Goal: Task Accomplishment & Management: Use online tool/utility

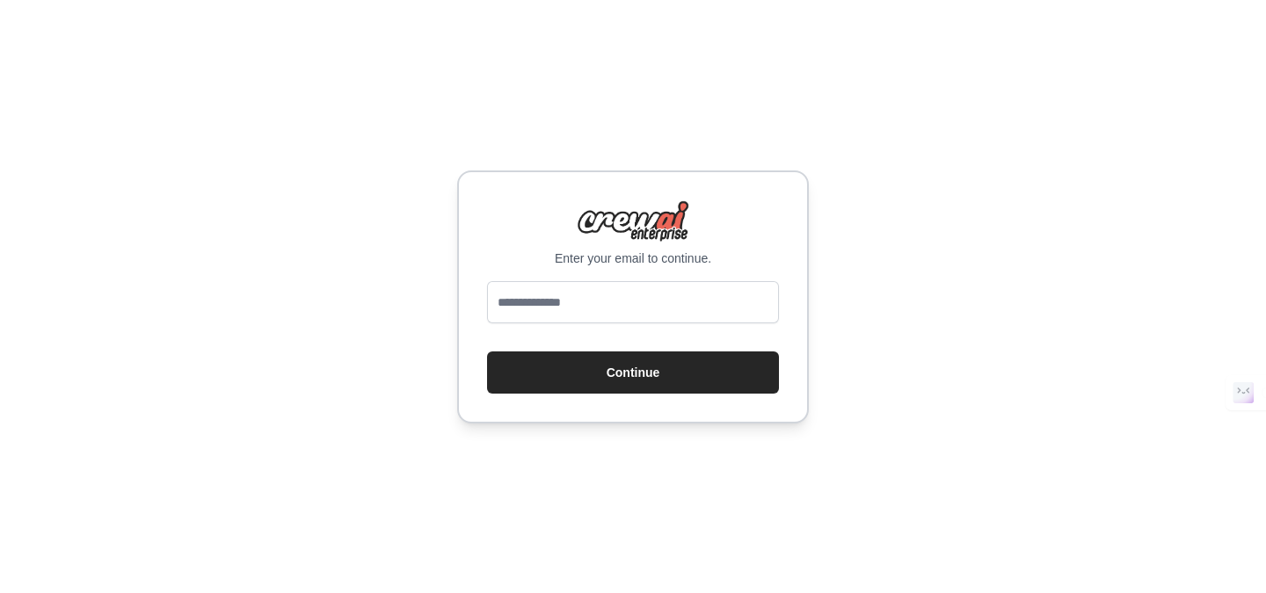
type input "**********"
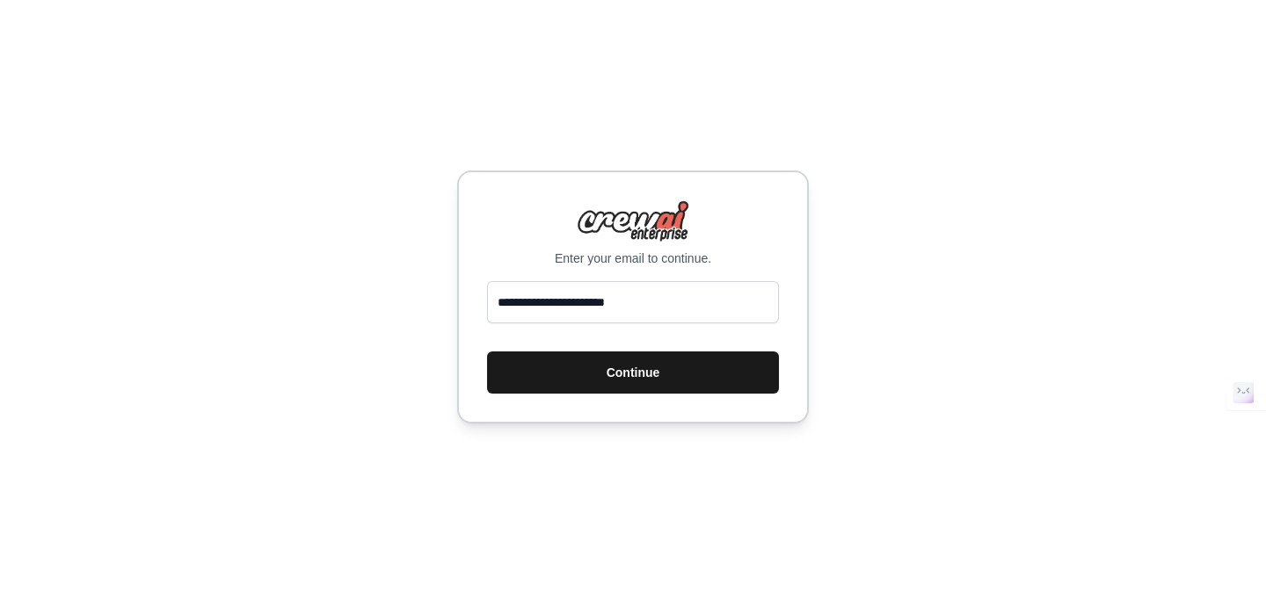
click at [580, 381] on button "Continue" at bounding box center [633, 373] width 292 height 42
click at [626, 374] on button "Continue" at bounding box center [633, 373] width 292 height 42
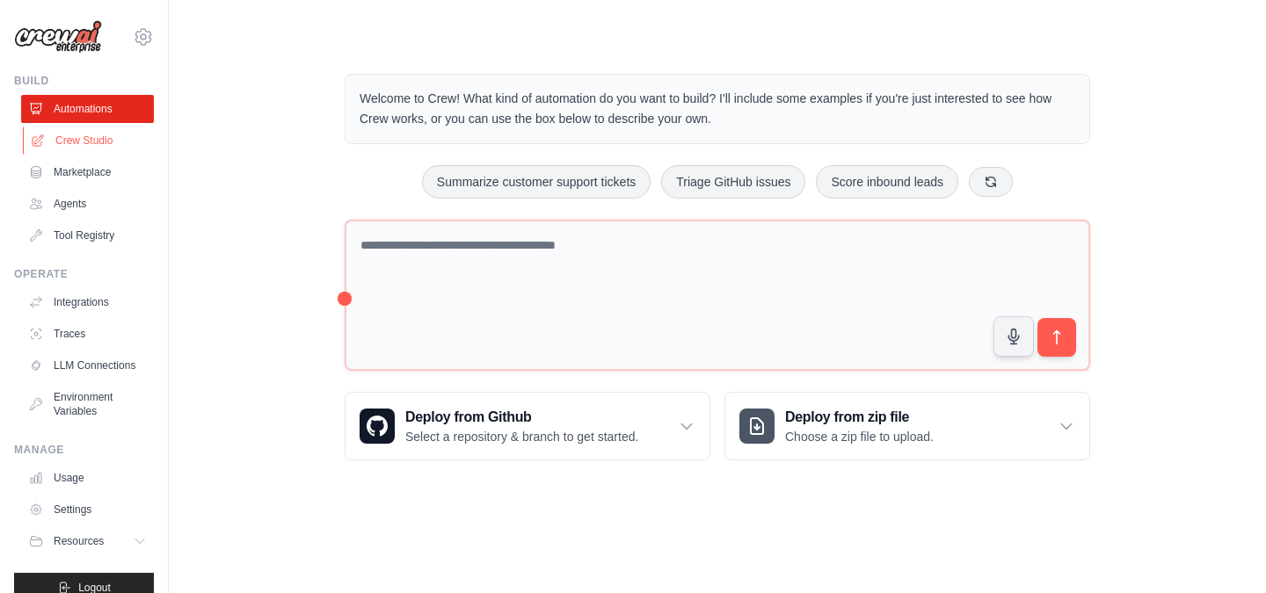
click at [98, 151] on link "Crew Studio" at bounding box center [89, 141] width 133 height 28
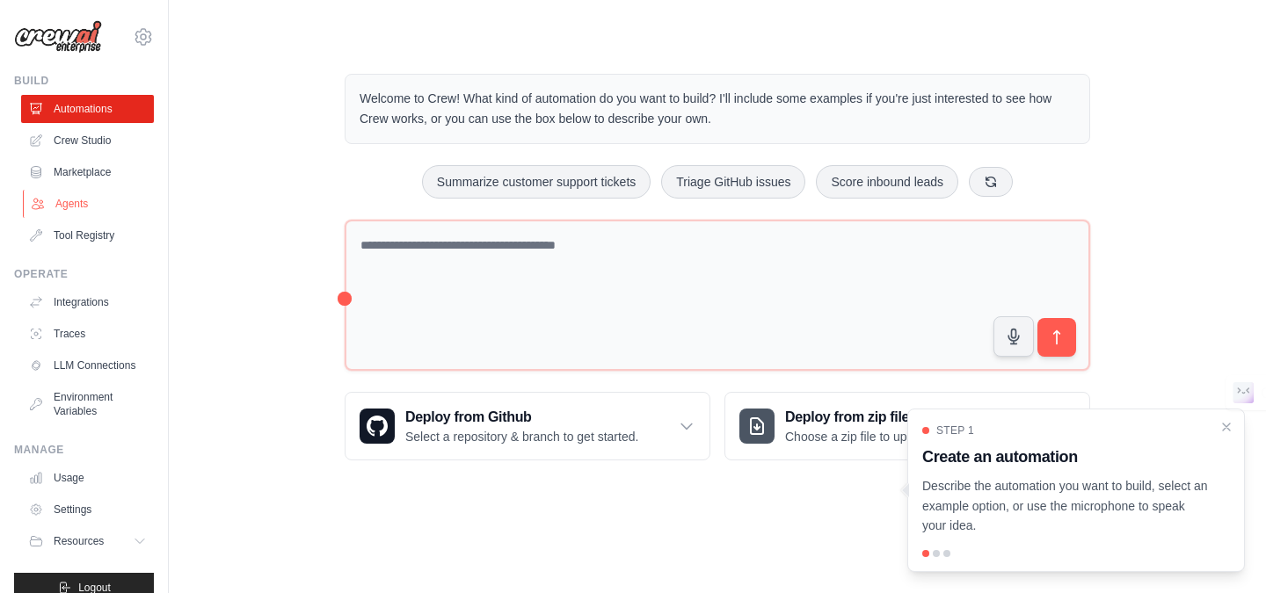
click at [82, 206] on link "Agents" at bounding box center [89, 204] width 133 height 28
click at [1224, 426] on icon "Close walkthrough" at bounding box center [1226, 426] width 16 height 16
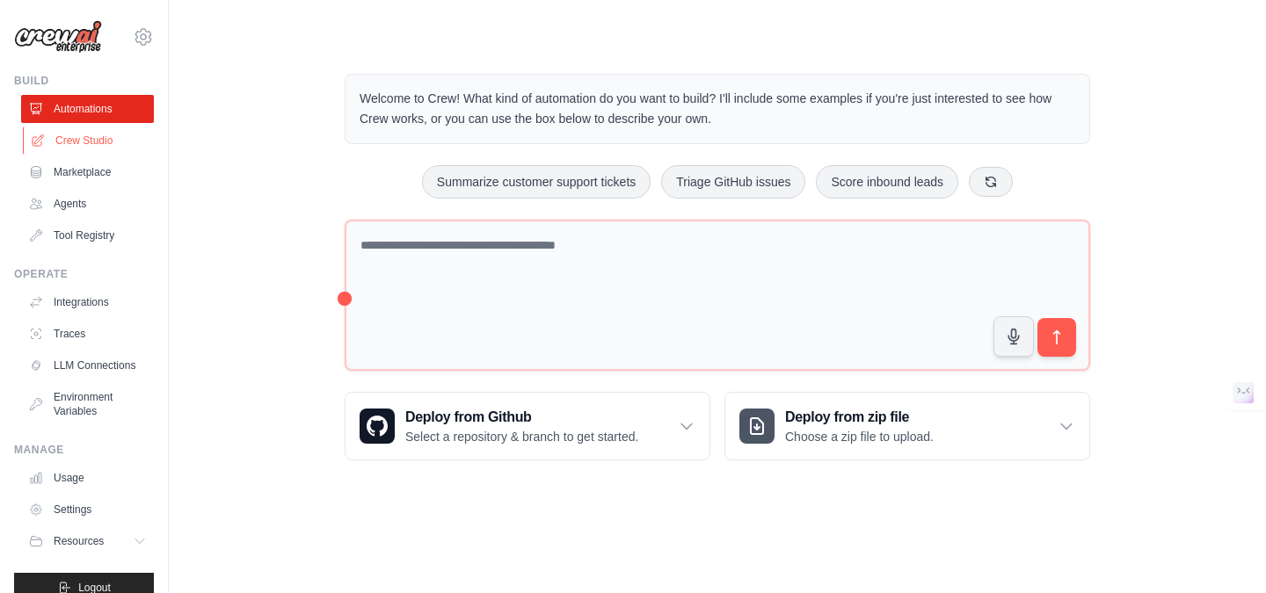
click at [59, 147] on link "Crew Studio" at bounding box center [89, 141] width 133 height 28
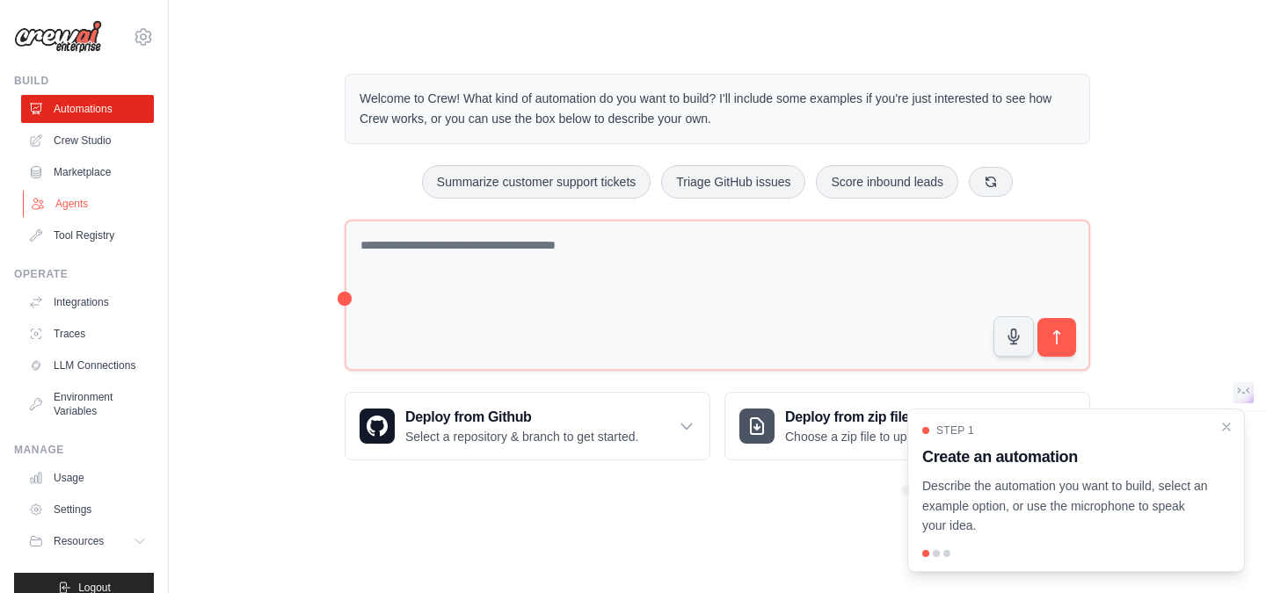
click at [67, 205] on link "Agents" at bounding box center [89, 204] width 133 height 28
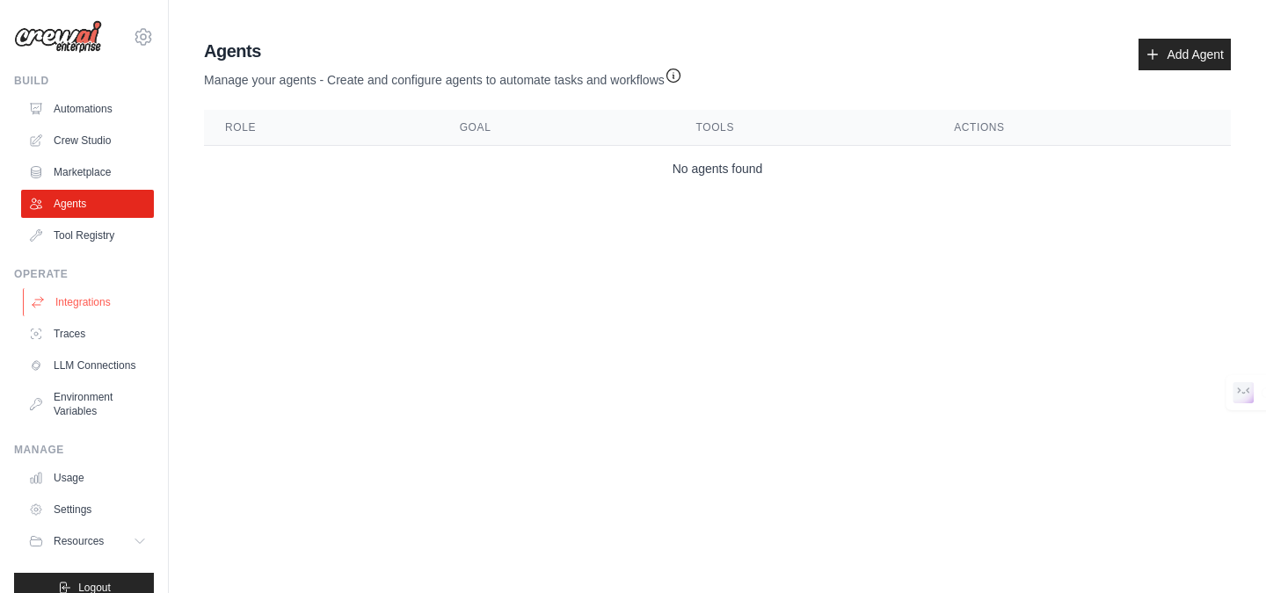
click at [79, 308] on link "Integrations" at bounding box center [89, 302] width 133 height 28
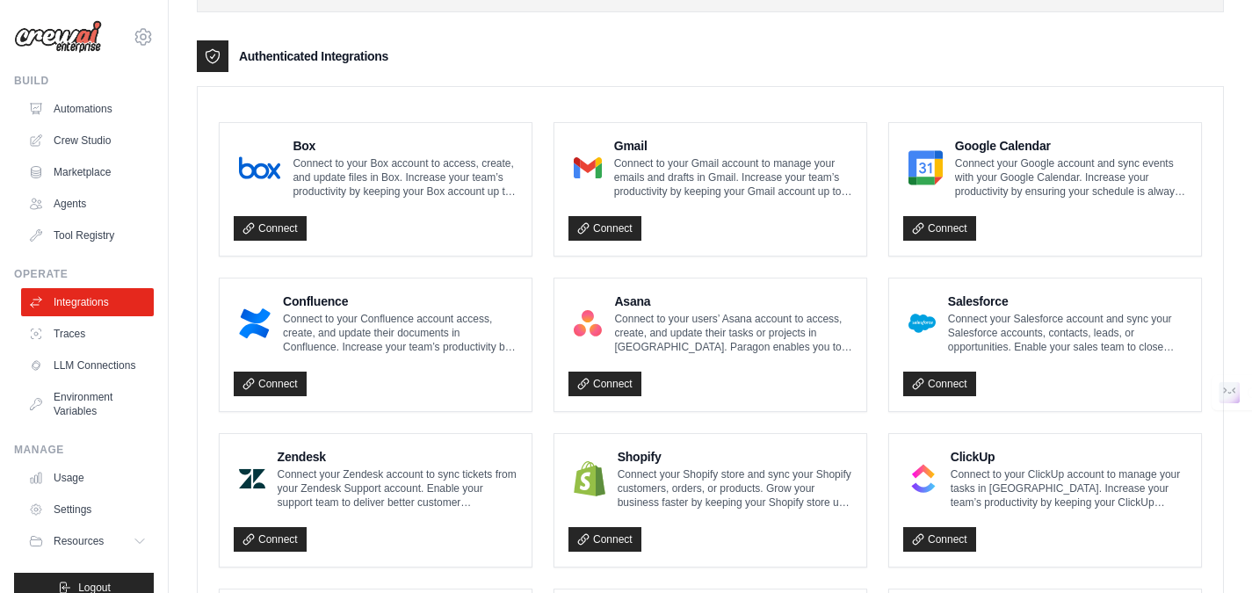
scroll to position [418, 0]
